Goal: Task Accomplishment & Management: Use online tool/utility

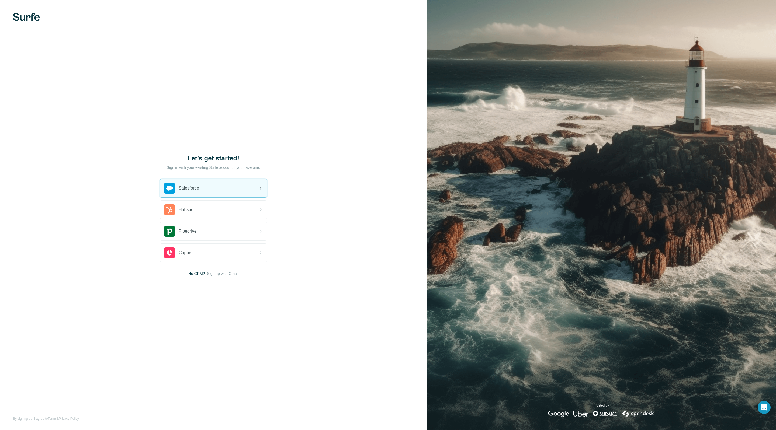
click at [199, 184] on div "Salesforce" at bounding box center [181, 188] width 35 height 11
click at [377, 372] on div "Let’s get started! Sign in with your existing Surfe account if you have one. Sa…" at bounding box center [213, 215] width 427 height 430
click at [352, 220] on div "Let’s get started! Sign in with your existing Surfe account if you have one. Sa…" at bounding box center [213, 215] width 427 height 430
drag, startPoint x: 348, startPoint y: 282, endPoint x: 346, endPoint y: 278, distance: 4.3
click at [349, 282] on div "Let’s get started! Sign in with your existing Surfe account if you have one. Sa…" at bounding box center [213, 215] width 427 height 430
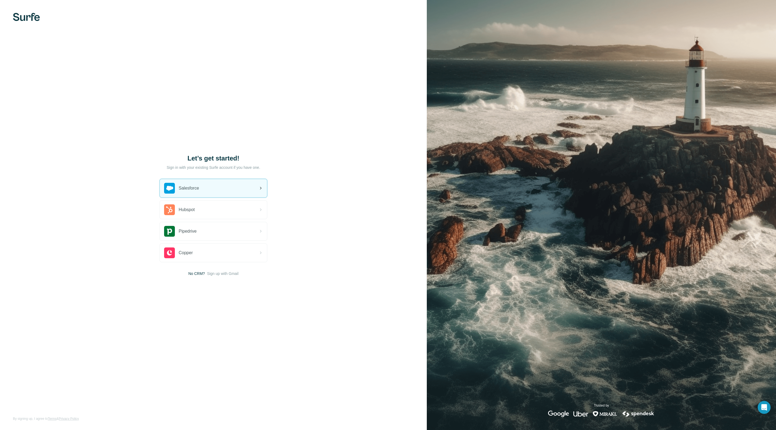
click at [203, 185] on div "Salesforce" at bounding box center [213, 188] width 107 height 18
click at [204, 185] on div "Salesforce" at bounding box center [213, 188] width 107 height 18
click at [189, 186] on span "Salesforce" at bounding box center [189, 188] width 20 height 6
click at [202, 185] on div "Salesforce" at bounding box center [213, 188] width 107 height 18
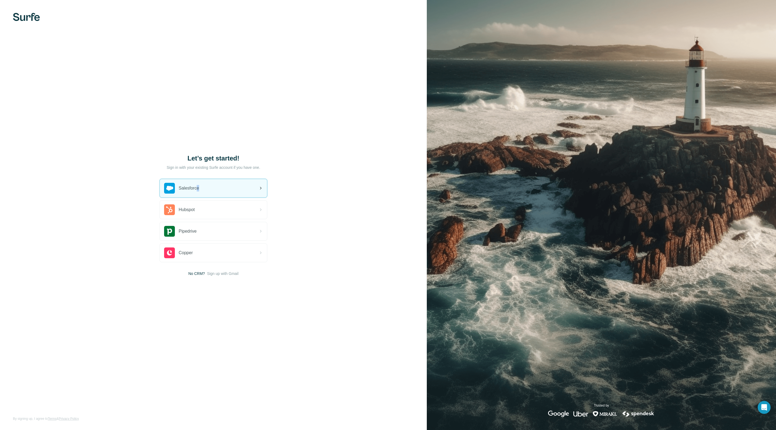
click at [200, 182] on div "Salesforce" at bounding box center [213, 188] width 107 height 18
click at [91, 413] on span "Close" at bounding box center [89, 413] width 10 height 5
click at [187, 186] on span "Salesforce" at bounding box center [189, 188] width 20 height 6
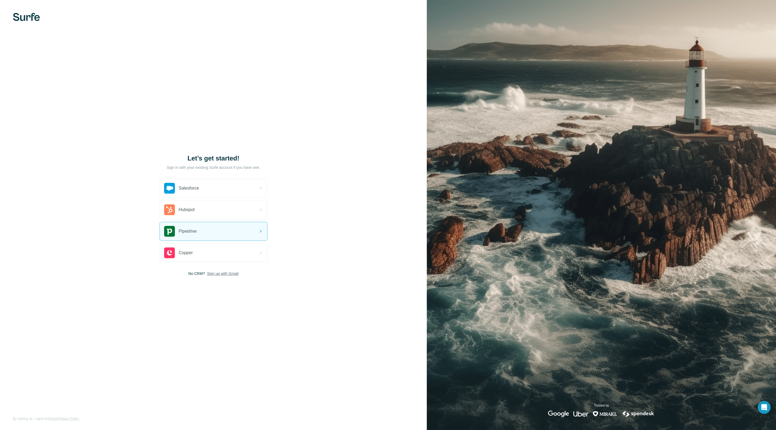
click at [221, 273] on span "Sign up with Gmail" at bounding box center [223, 273] width 32 height 5
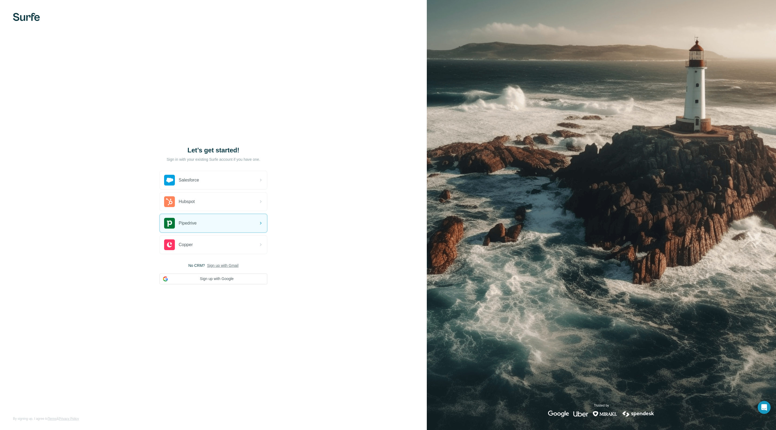
click at [221, 273] on div "No CRM? Sign up with Gmail Sign up with Google" at bounding box center [214, 274] width 108 height 22
click at [212, 281] on button "Sign up with Google" at bounding box center [214, 279] width 108 height 11
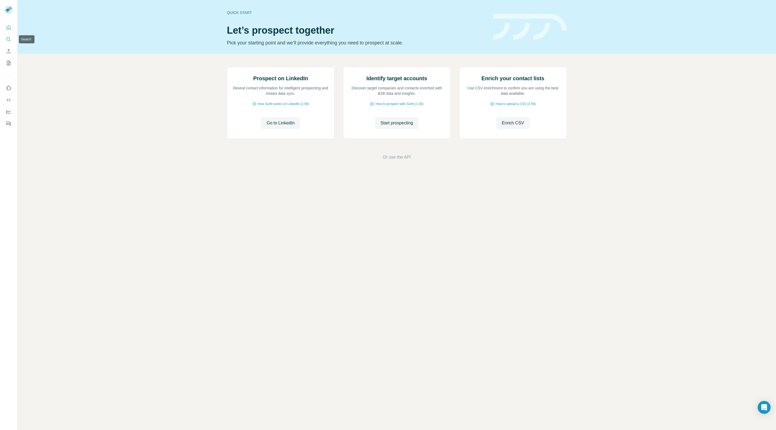
click at [9, 40] on icon "Search" at bounding box center [10, 41] width 2 height 2
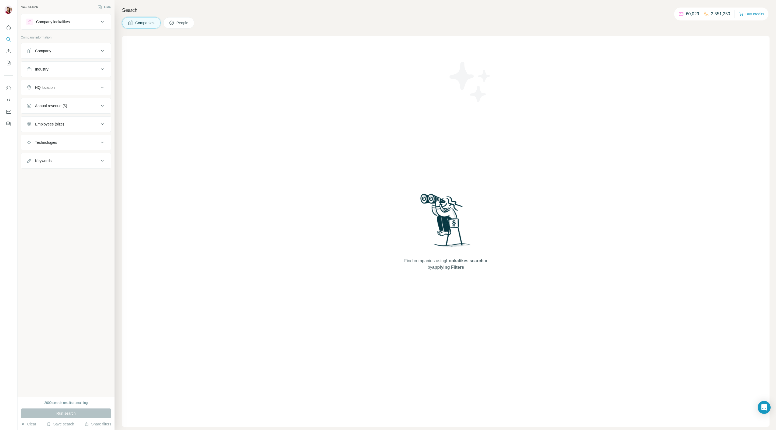
click at [148, 24] on span "Companies" at bounding box center [145, 22] width 20 height 5
click at [94, 51] on div "Company" at bounding box center [62, 50] width 73 height 5
click at [51, 75] on input "text" at bounding box center [65, 75] width 79 height 10
paste input "**********"
type input "**********"
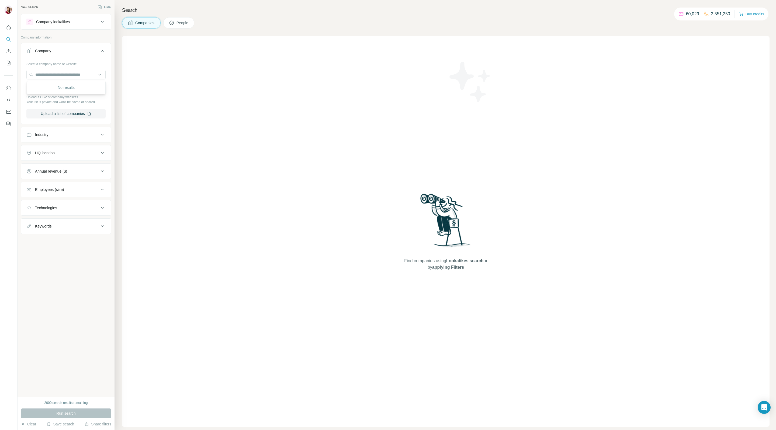
click at [224, 104] on div "Find companies using Lookalikes search or by applying Filters" at bounding box center [446, 231] width 648 height 391
click at [68, 73] on input "text" at bounding box center [65, 75] width 79 height 10
paste input "**********"
type input "**********"
click at [266, 131] on div "Find companies using Lookalikes search or by applying Filters" at bounding box center [446, 231] width 648 height 391
